Goal: Information Seeking & Learning: Check status

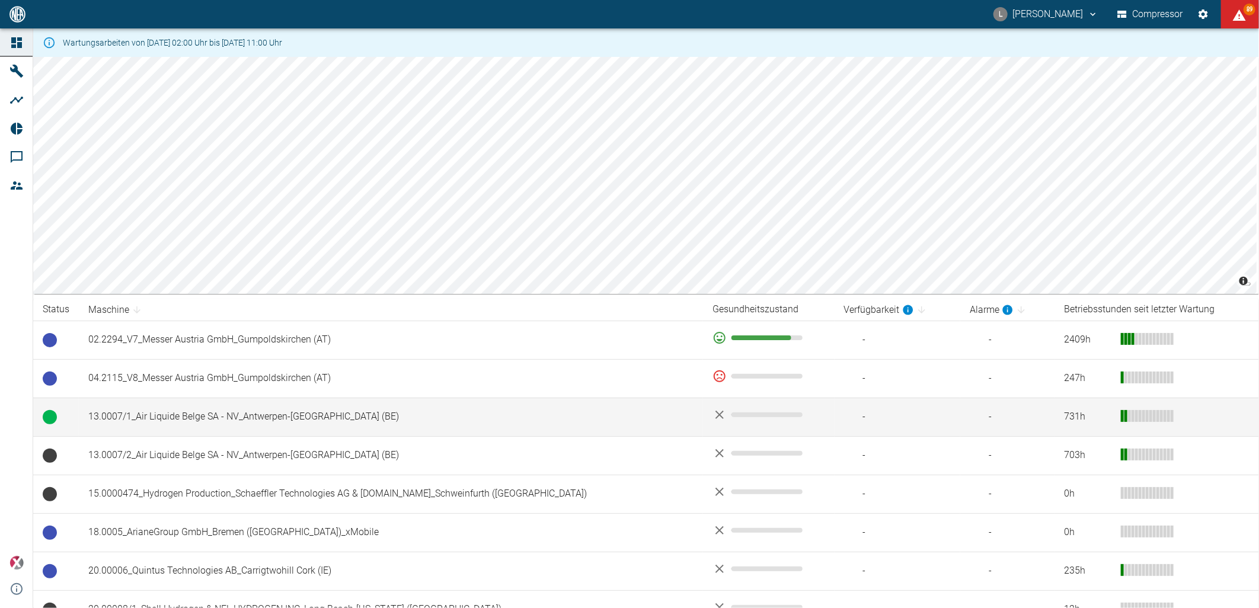
click at [223, 414] on td "13.0007/1_Air Liquide Belge SA - NV_Antwerpen-Lillo (BE)" at bounding box center [391, 417] width 624 height 39
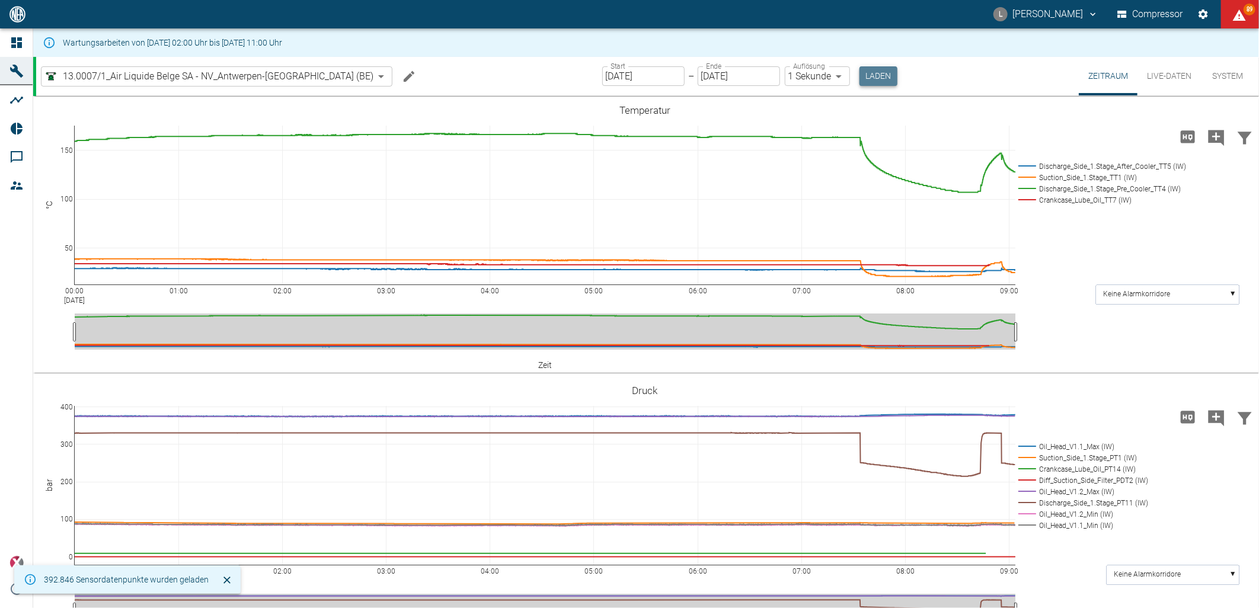
click at [860, 75] on button "Laden" at bounding box center [879, 76] width 38 height 20
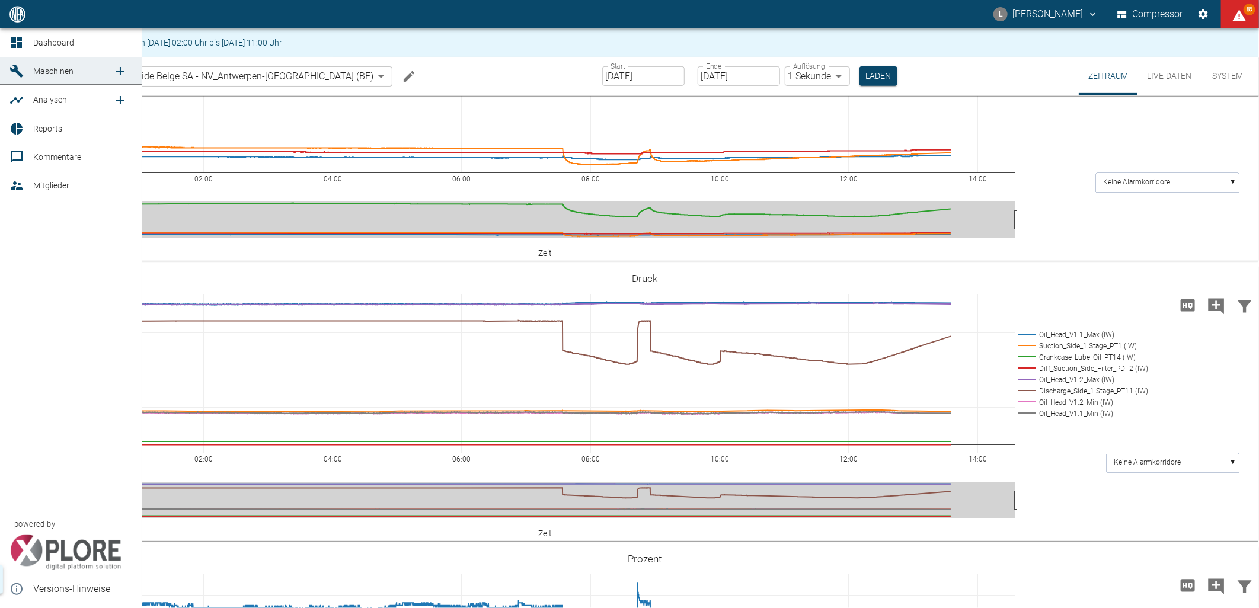
scroll to position [609, 0]
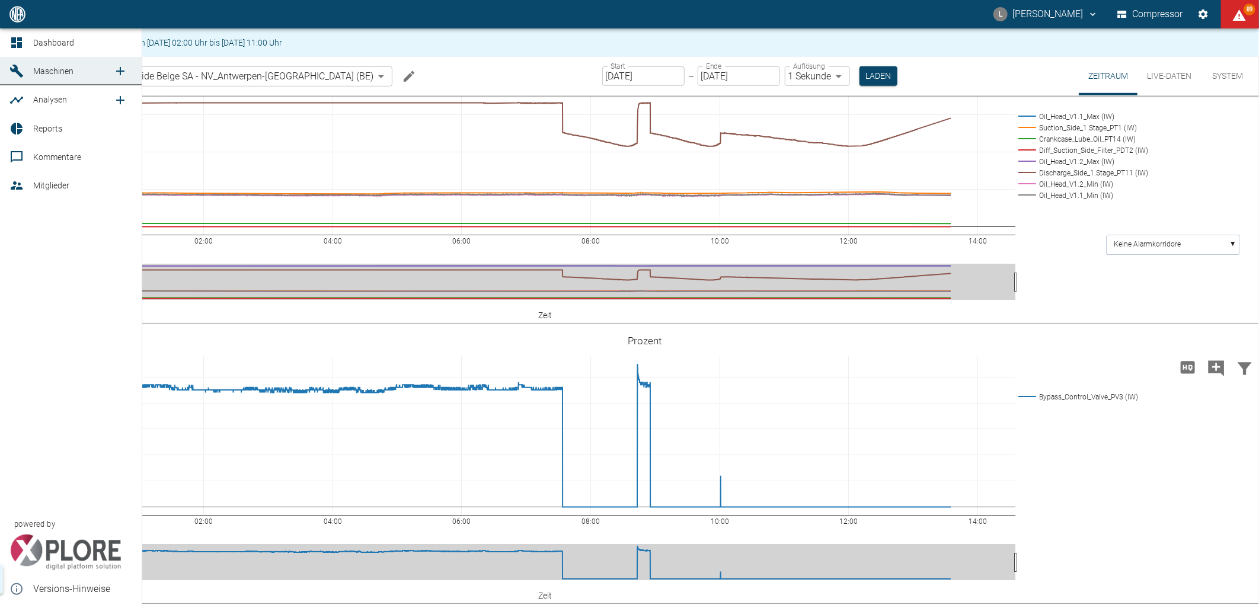
click at [13, 36] on icon at bounding box center [16, 43] width 14 height 14
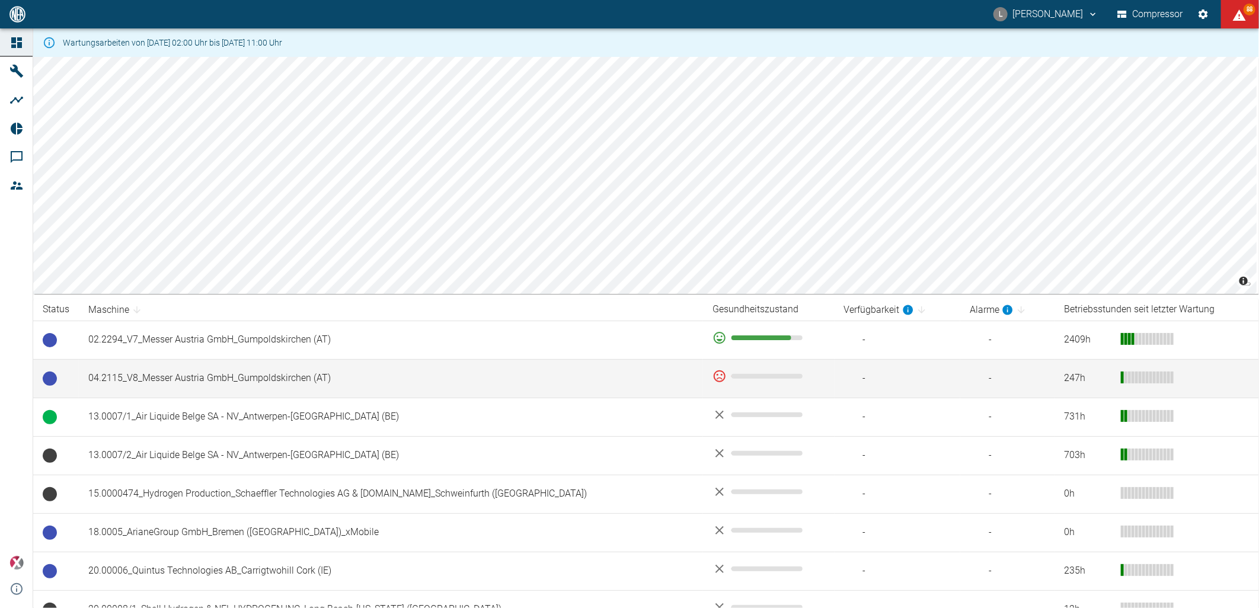
click at [196, 372] on td "04.2115_V8_Messer Austria GmbH_Gumpoldskirchen (AT)" at bounding box center [391, 378] width 624 height 39
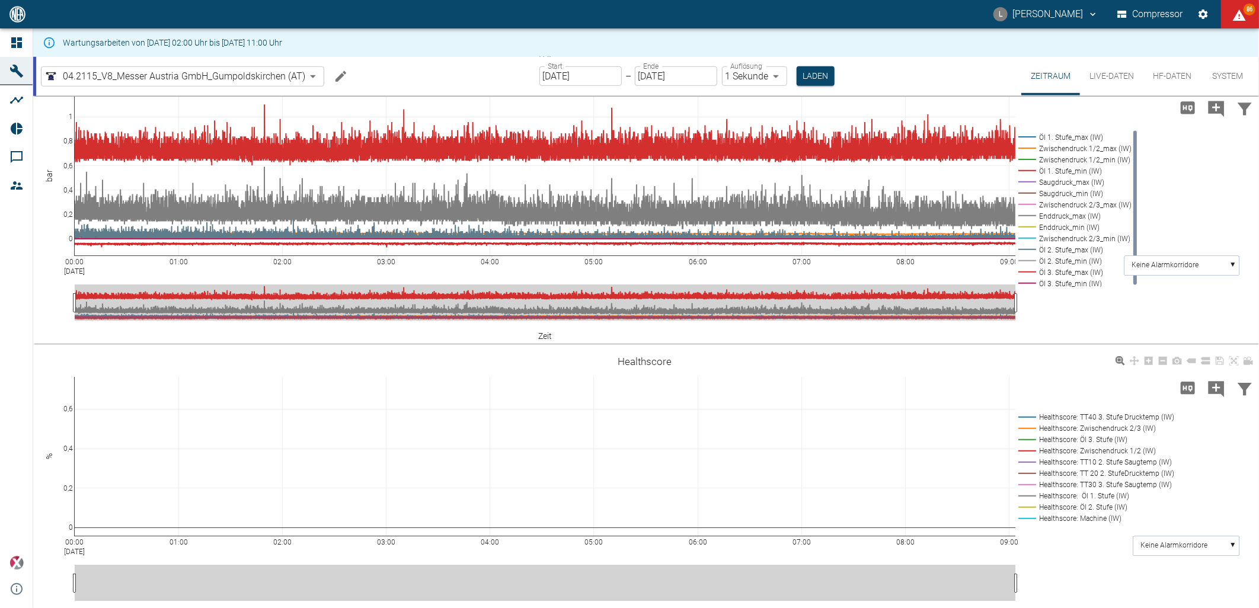
scroll to position [611, 0]
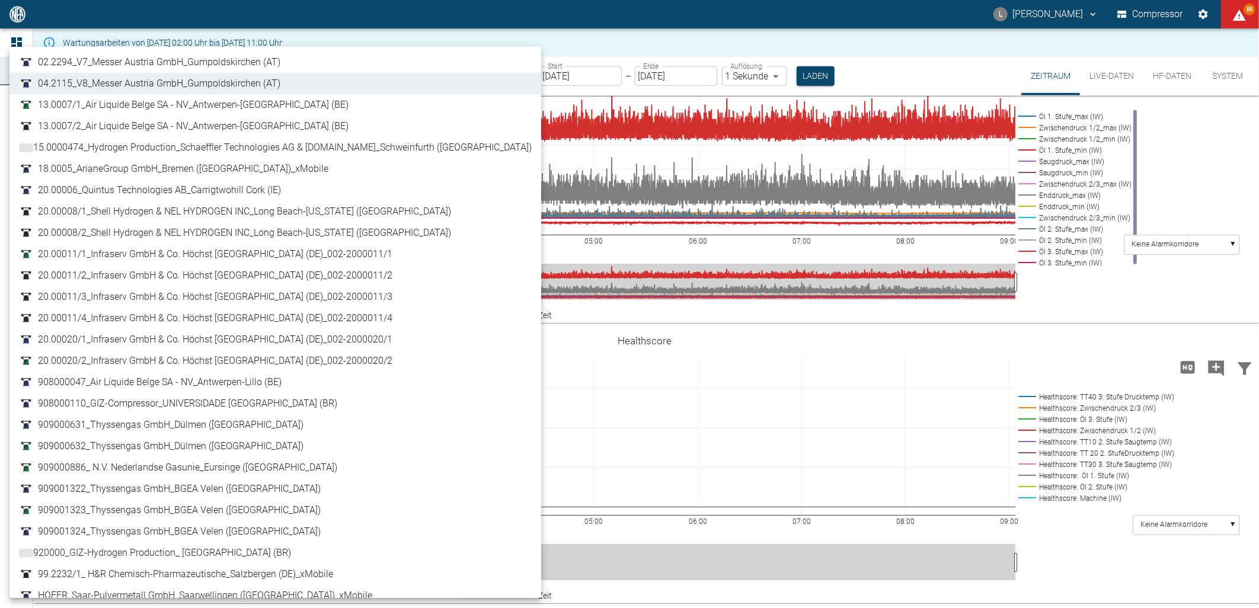
click at [263, 74] on body "L Luca Corigliano Compressor 86 Dashboard Maschinen Analysen Reports Kommentare…" at bounding box center [629, 304] width 1259 height 608
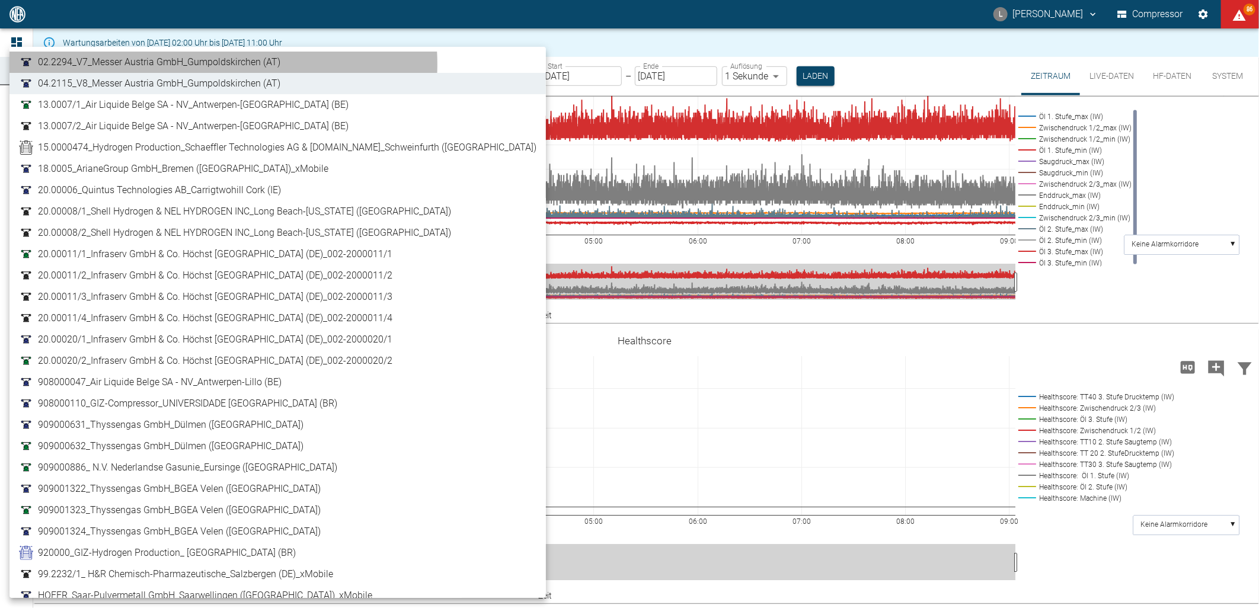
click at [223, 64] on span "02.2294_V7_Messer Austria GmbH_Gumpoldskirchen (AT)" at bounding box center [159, 62] width 242 height 14
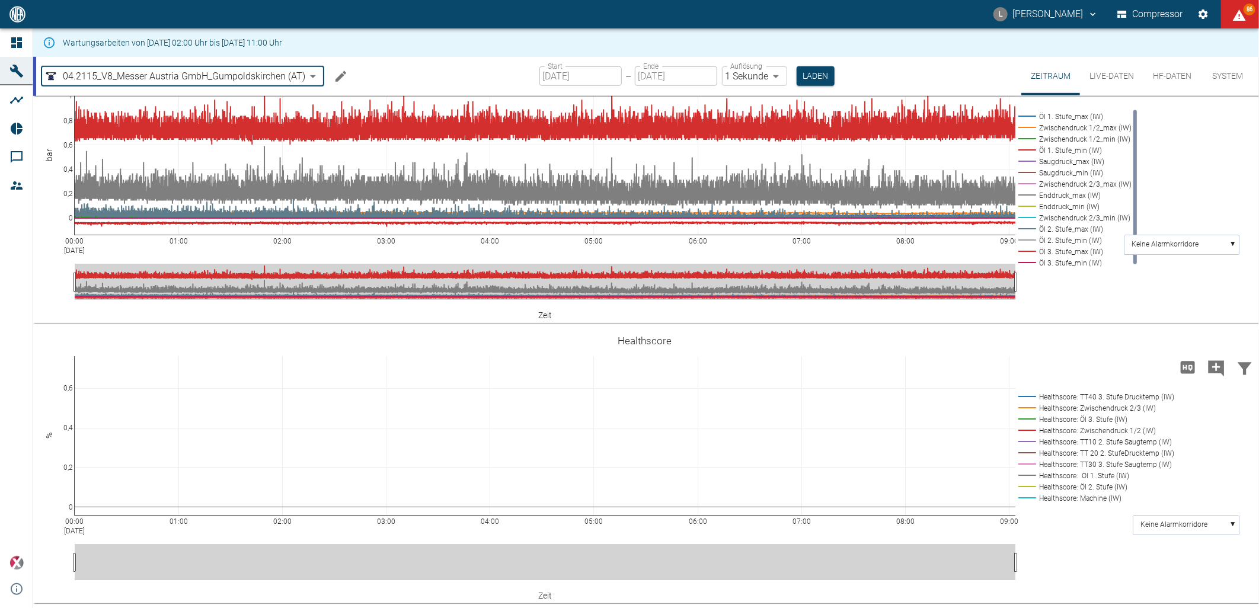
type input "52381507-e89c-473a-84ef-8e4810c4aa68"
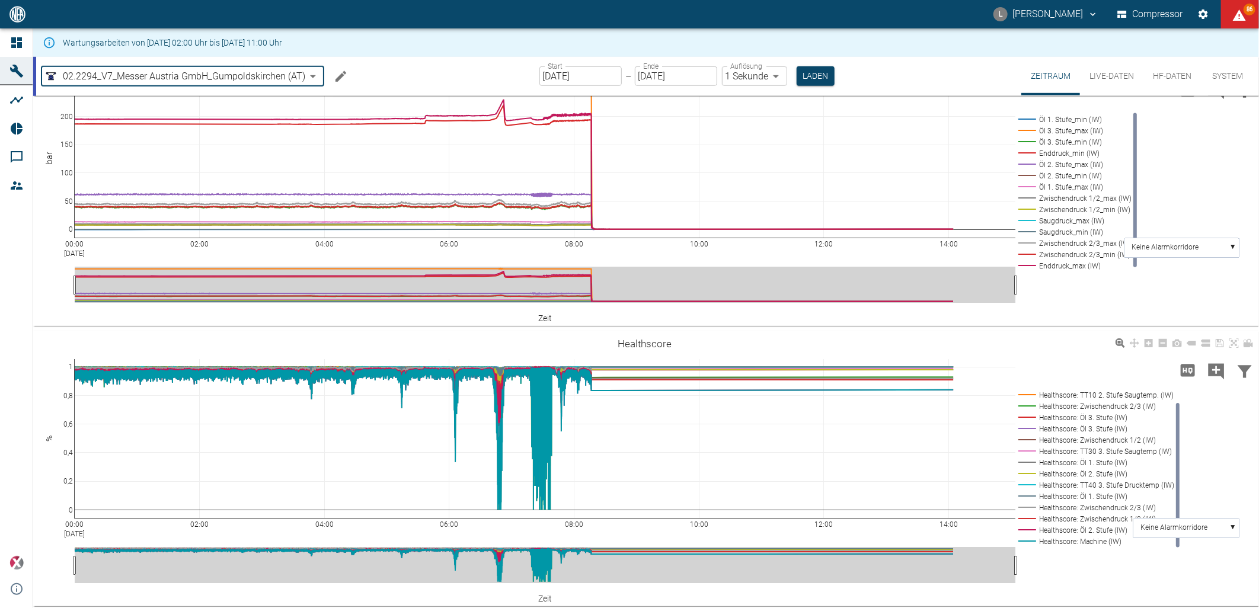
scroll to position [611, 0]
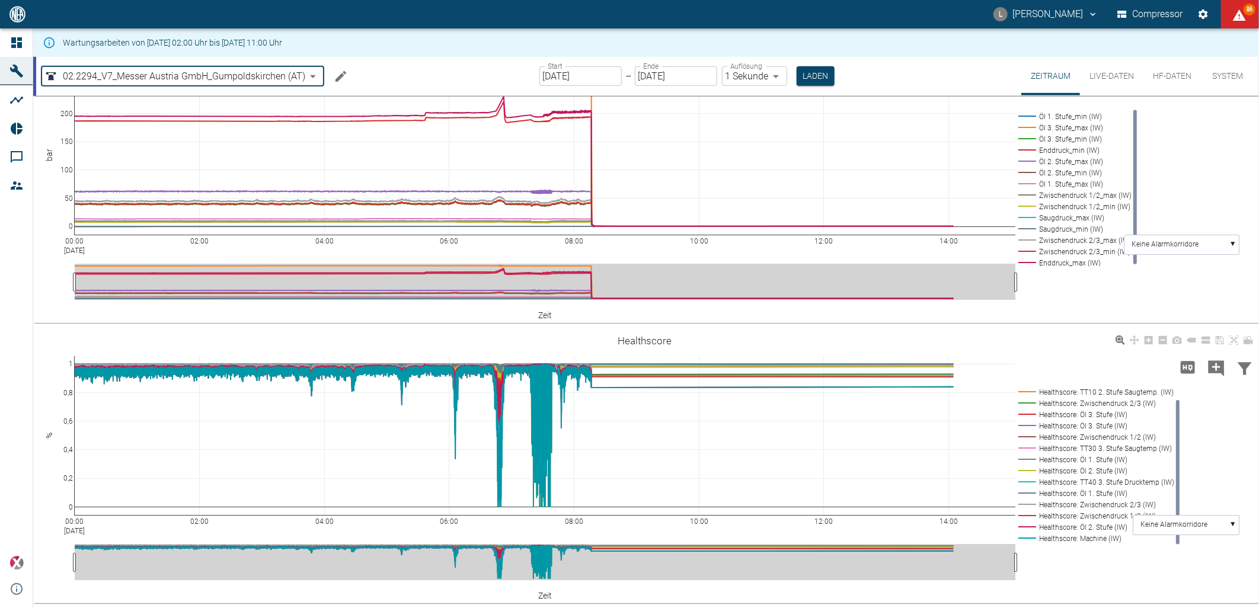
click at [1230, 566] on div "00:00 Aug 12, 2025 02:00 04:00 06:00 08:00 10:00 12:00 14:00 0 0,2 0,4 0,6 0,8 …" at bounding box center [645, 466] width 1224 height 267
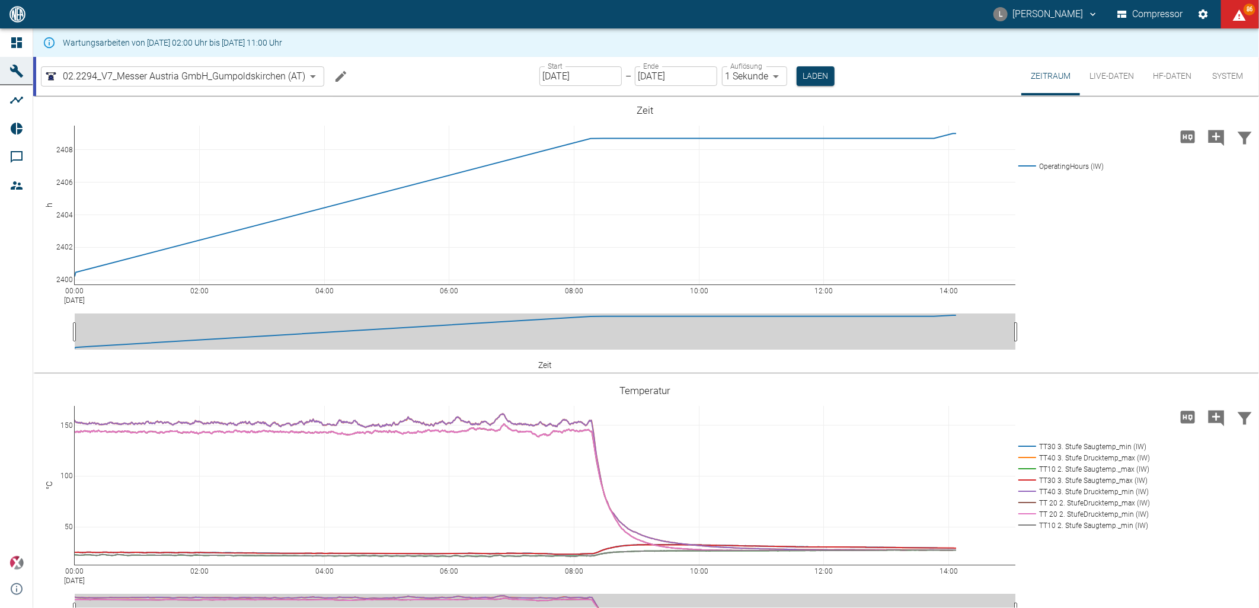
scroll to position [611, 0]
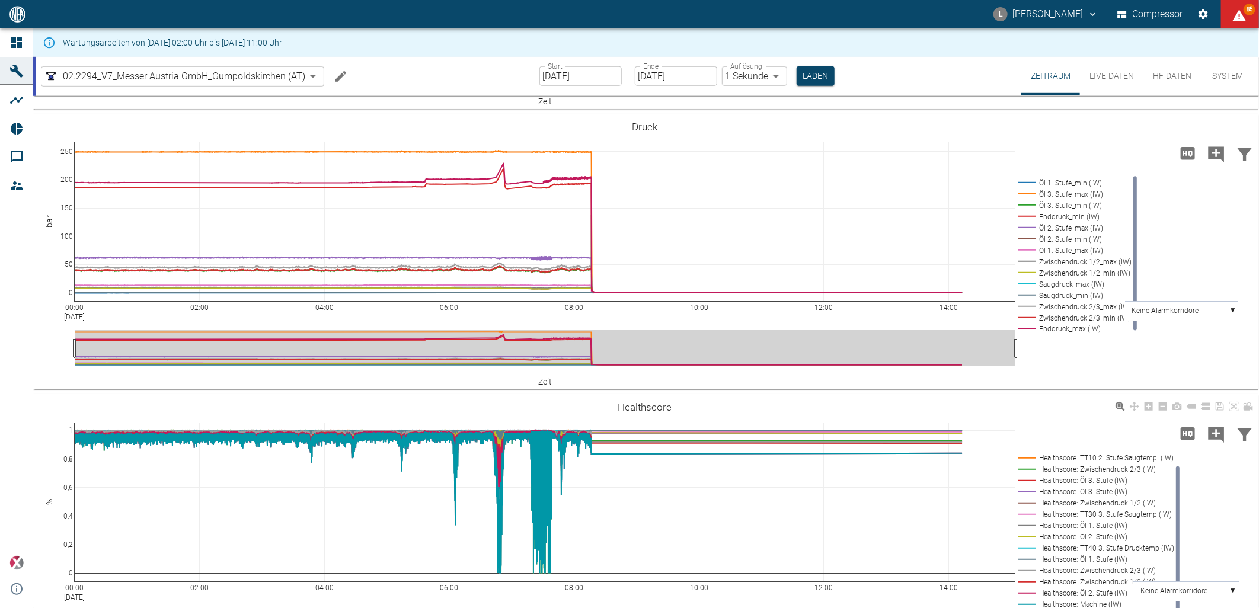
scroll to position [611, 0]
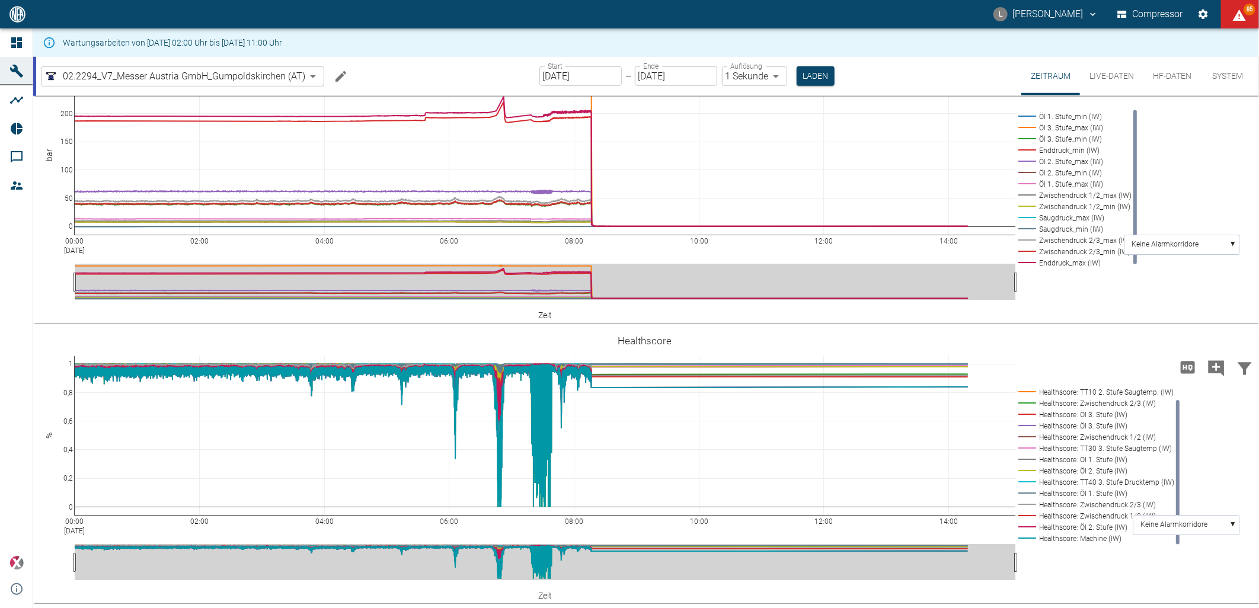
scroll to position [544, 0]
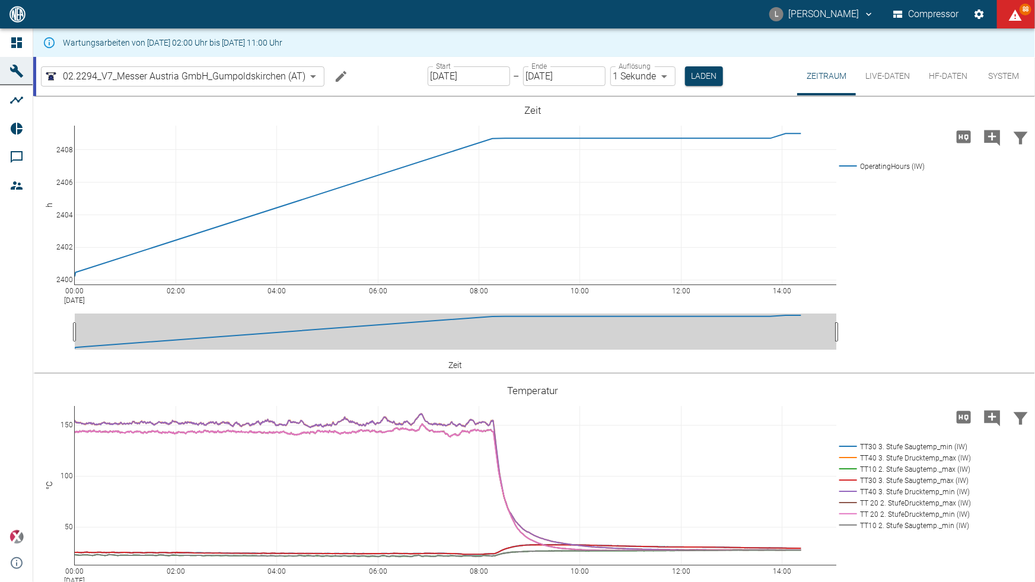
scroll to position [567, 0]
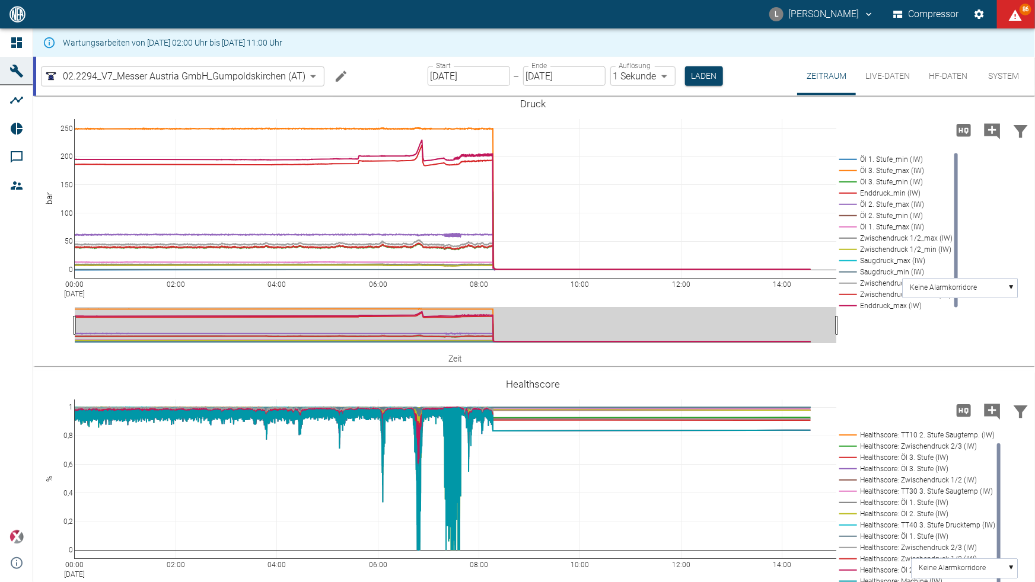
click at [1034, 63] on html "L Luca Corigliano Compressor 86 Dashboard Maschinen Analysen Reports Kommentare…" at bounding box center [517, 291] width 1035 height 582
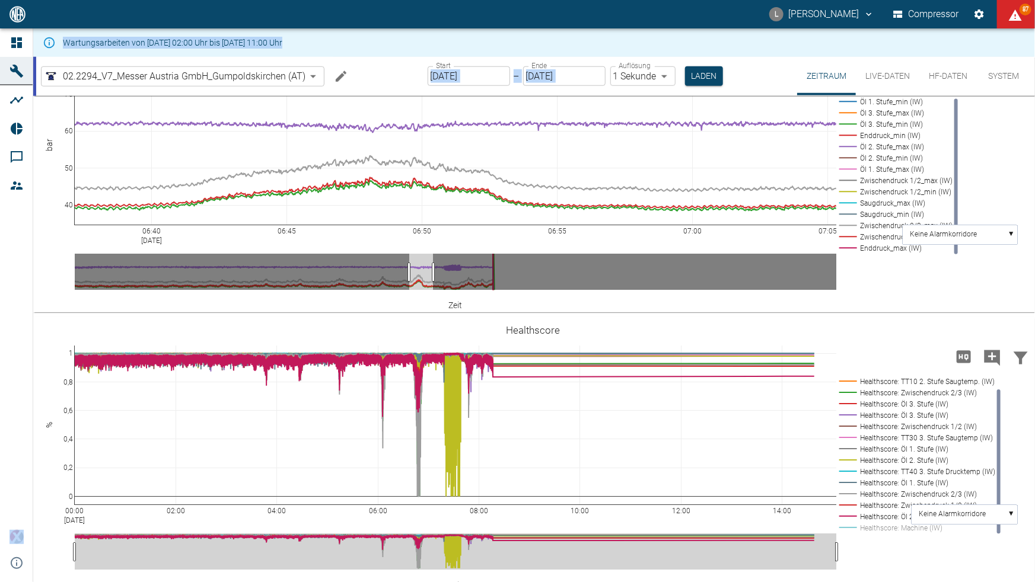
scroll to position [567, 0]
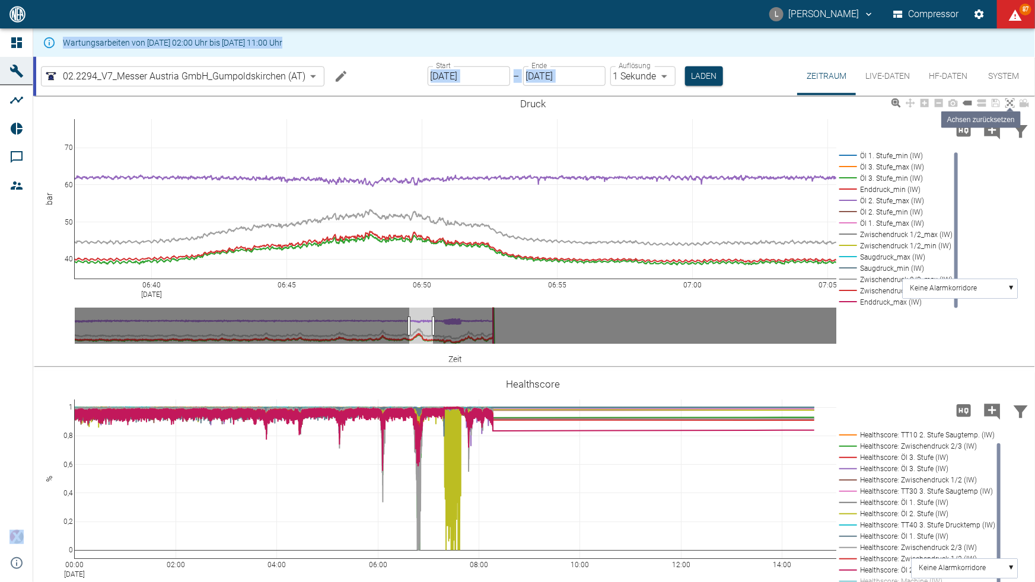
click at [1008, 103] on icon at bounding box center [1009, 102] width 9 height 9
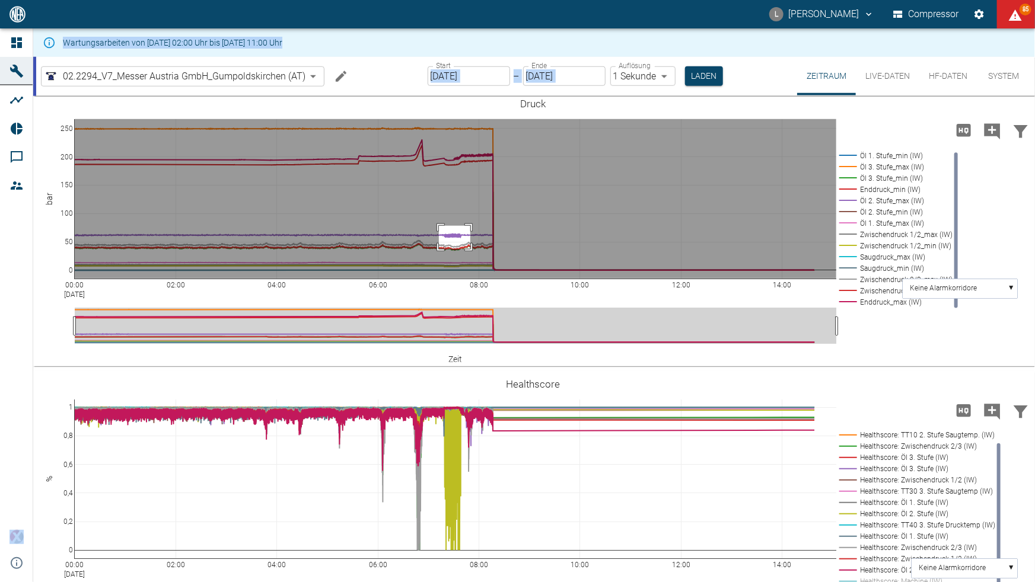
drag, startPoint x: 439, startPoint y: 225, endPoint x: 470, endPoint y: 248, distance: 39.0
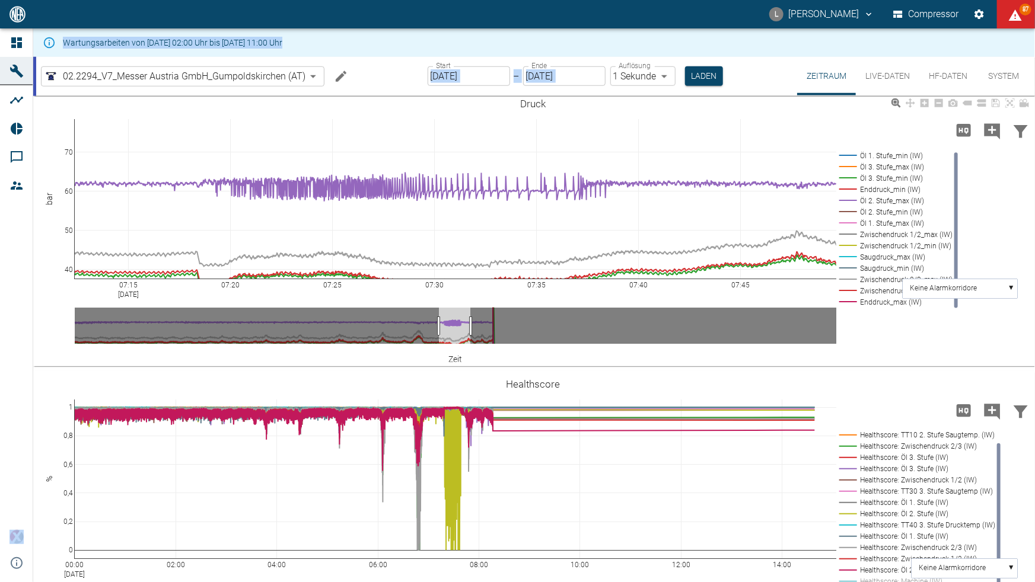
click at [878, 356] on div "07:15 Aug 12, 2025 07:20 07:25 07:30 07:35 07:40 07:45 40 50 60 70 Öl 1. Stufe_…" at bounding box center [532, 228] width 999 height 267
click at [1011, 103] on icon at bounding box center [1009, 102] width 9 height 9
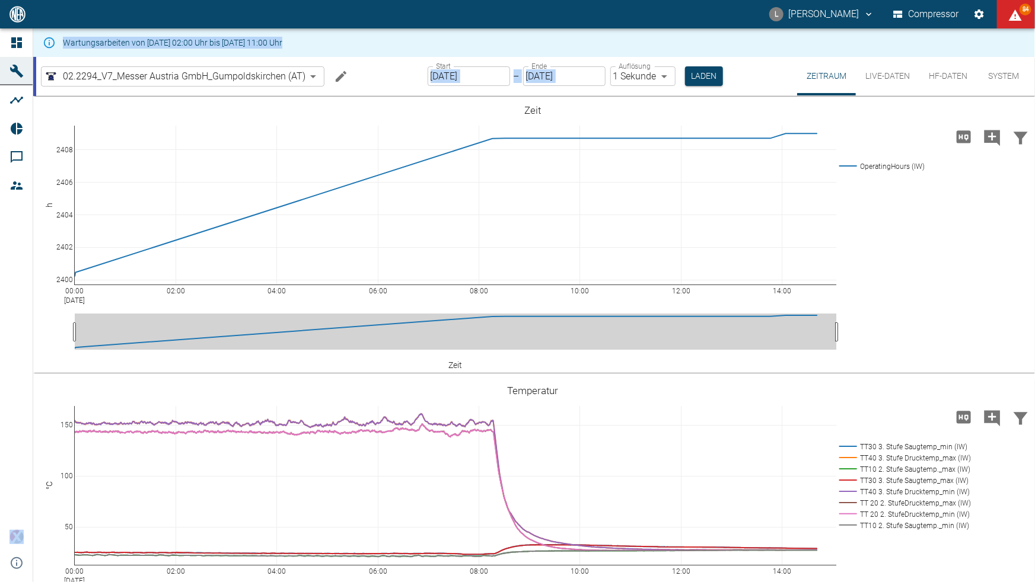
scroll to position [567, 0]
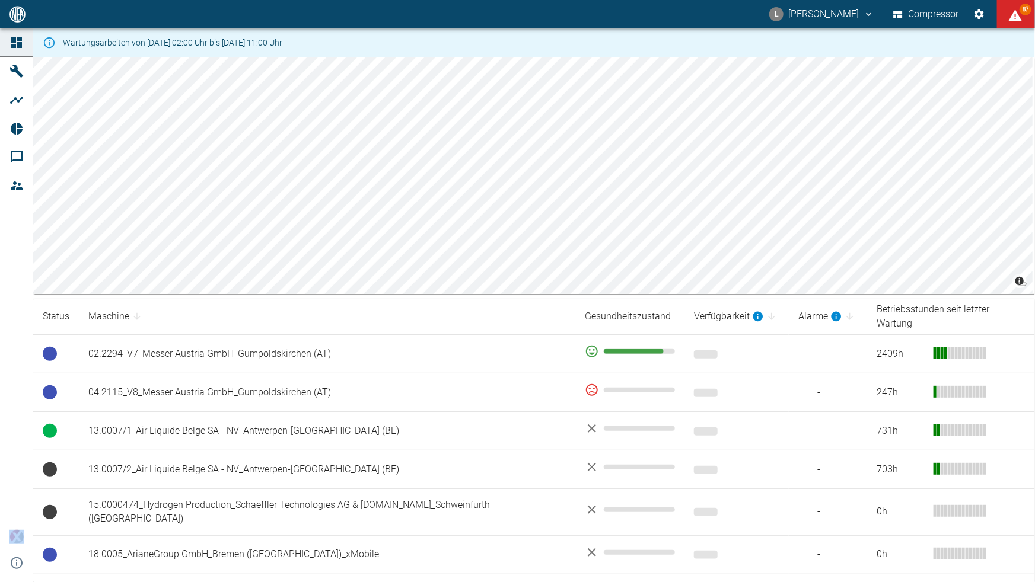
scroll to position [808, 0]
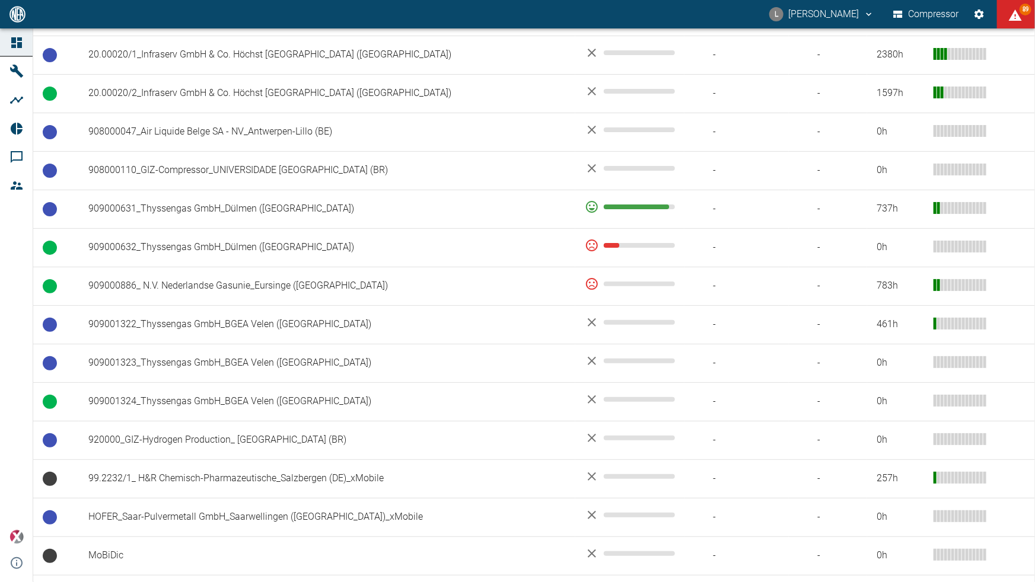
click at [646, 12] on div "L [PERSON_NAME] Compressor 89" at bounding box center [517, 14] width 1035 height 28
